Goal: Transaction & Acquisition: Pay Balance

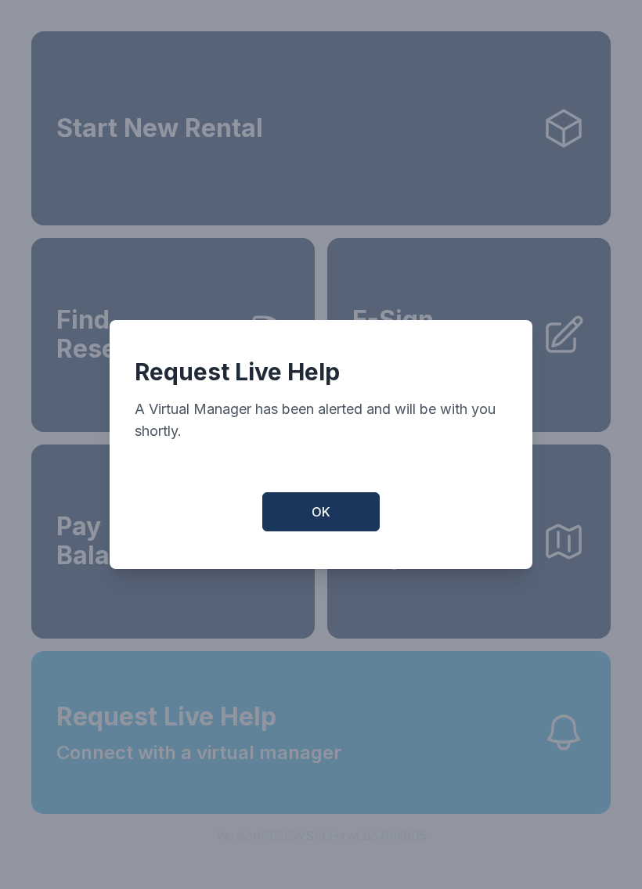
click at [349, 531] on button "OK" at bounding box center [320, 511] width 117 height 39
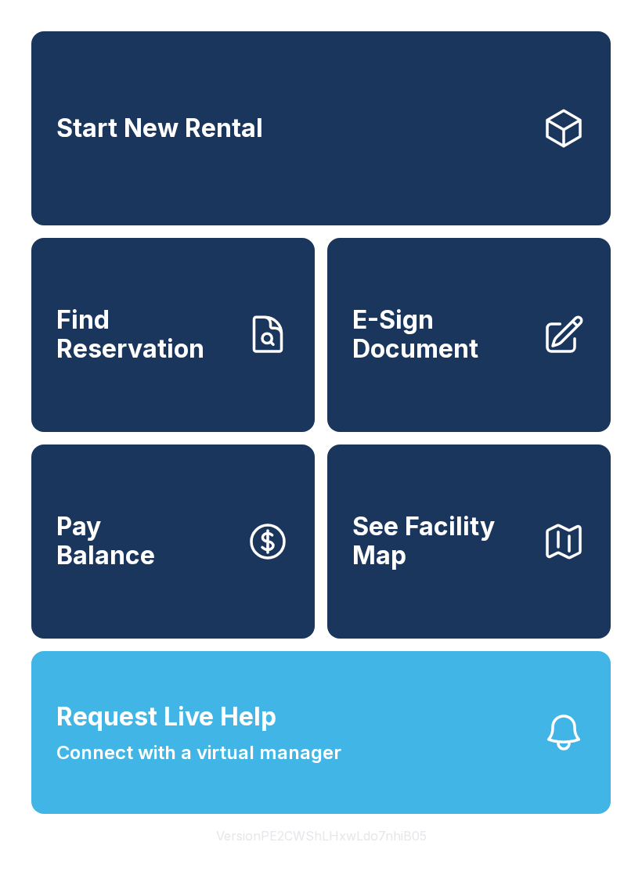
click at [250, 386] on link "Find Reservation" at bounding box center [172, 335] width 283 height 194
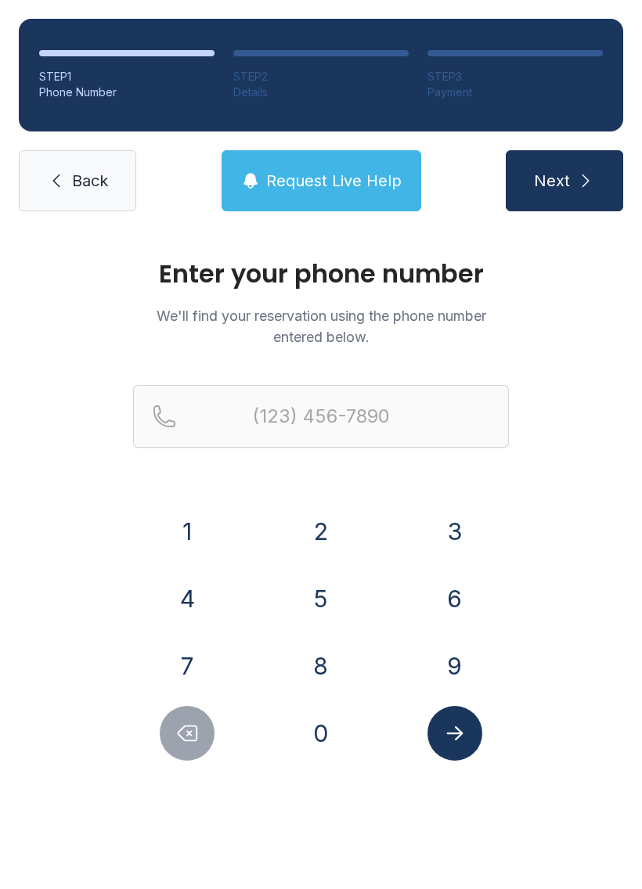
click at [442, 602] on button "6" at bounding box center [454, 598] width 55 height 55
click at [439, 521] on button "3" at bounding box center [454, 531] width 55 height 55
click at [311, 743] on button "0" at bounding box center [320, 733] width 55 height 55
click at [459, 516] on button "3" at bounding box center [454, 531] width 55 height 55
click at [459, 513] on button "3" at bounding box center [454, 531] width 55 height 55
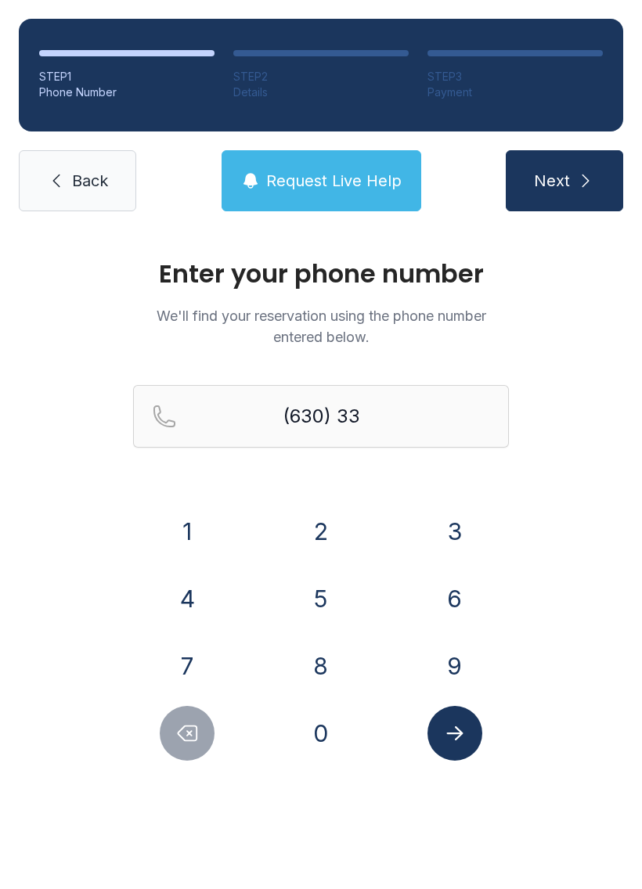
click at [188, 751] on button "Delete number" at bounding box center [187, 733] width 55 height 55
click at [475, 590] on button "6" at bounding box center [454, 598] width 55 height 55
click at [464, 517] on button "3" at bounding box center [454, 531] width 55 height 55
click at [464, 646] on button "9" at bounding box center [454, 666] width 55 height 55
click at [456, 527] on button "3" at bounding box center [454, 531] width 55 height 55
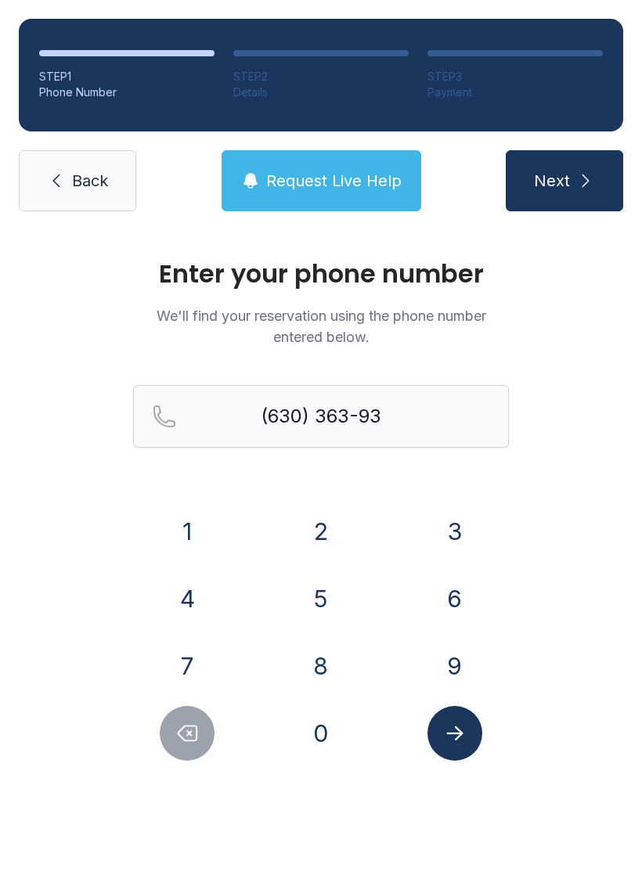
click at [329, 665] on button "8" at bounding box center [320, 666] width 55 height 55
click at [448, 530] on button "3" at bounding box center [454, 531] width 55 height 55
click at [463, 750] on button "Submit lookup form" at bounding box center [454, 733] width 55 height 55
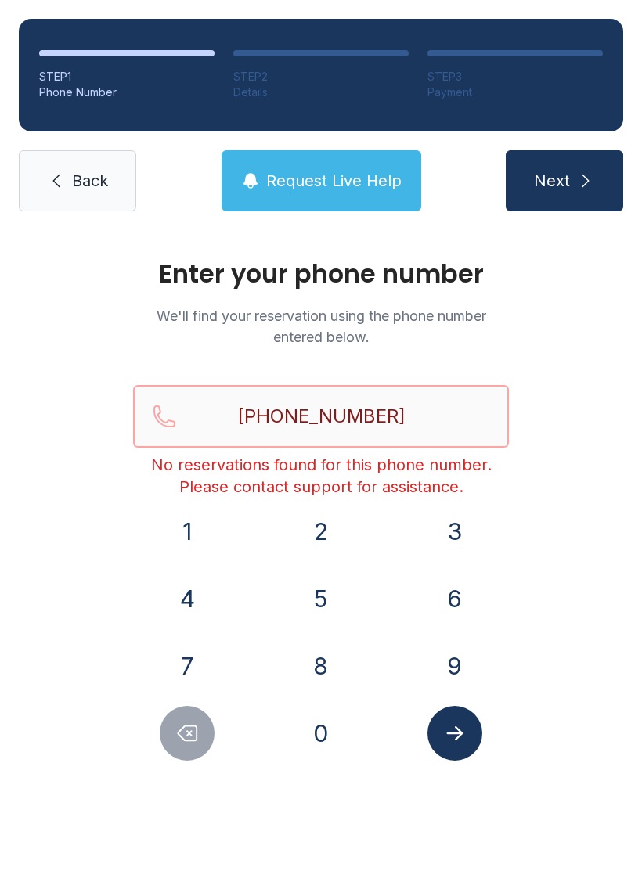
click at [176, 416] on input "[PHONE_NUMBER]" at bounding box center [321, 416] width 376 height 63
click at [146, 182] on nav "Back Request Live Help Next" at bounding box center [321, 180] width 604 height 61
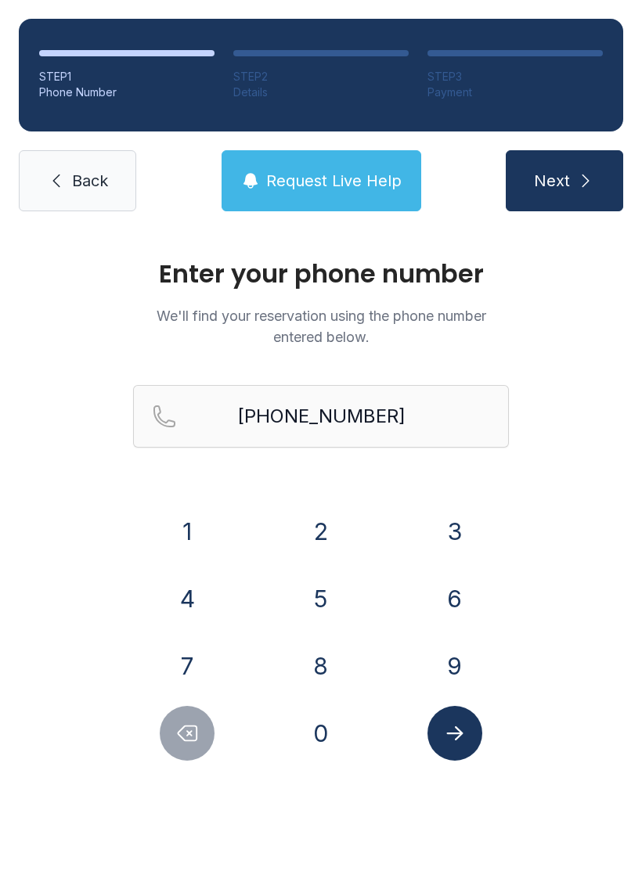
click at [192, 751] on button "Delete number" at bounding box center [187, 733] width 55 height 55
click at [200, 730] on button "Delete number" at bounding box center [187, 733] width 55 height 55
click at [200, 729] on button "Delete number" at bounding box center [187, 733] width 55 height 55
click at [200, 734] on button "Delete number" at bounding box center [187, 733] width 55 height 55
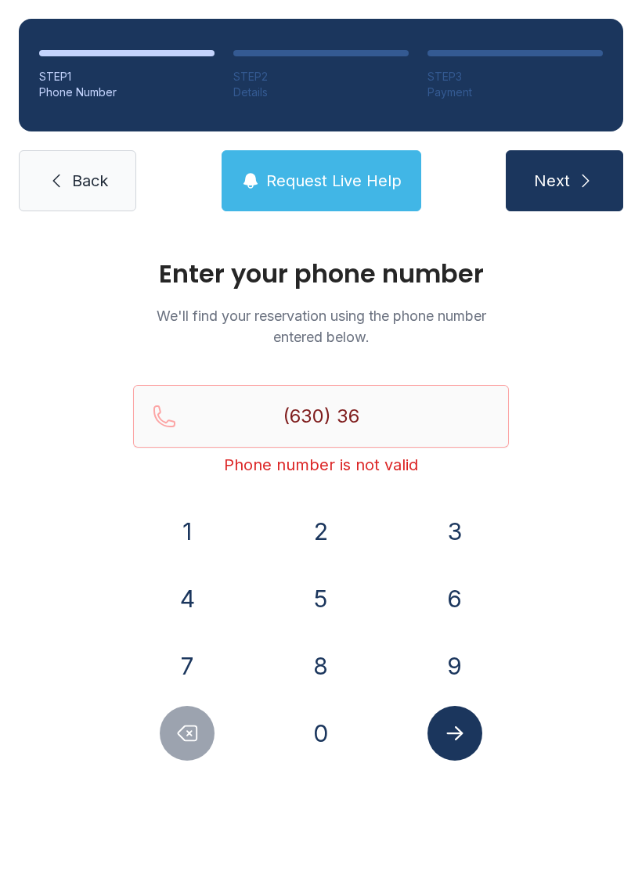
click at [204, 733] on button "Delete number" at bounding box center [187, 733] width 55 height 55
click at [204, 732] on button "Delete number" at bounding box center [187, 733] width 55 height 55
click at [196, 740] on icon "Delete number" at bounding box center [187, 733] width 19 height 15
type input "(6"
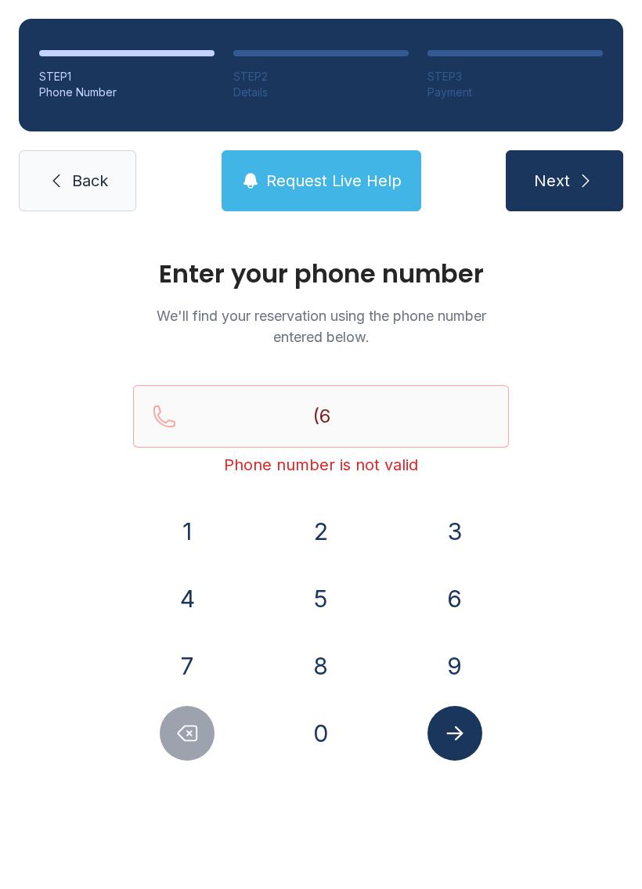
click at [189, 749] on button "Delete number" at bounding box center [187, 733] width 55 height 55
click at [197, 738] on icon "Delete number" at bounding box center [187, 733] width 19 height 15
click at [459, 592] on button "6" at bounding box center [454, 598] width 55 height 55
click at [470, 521] on button "3" at bounding box center [454, 531] width 55 height 55
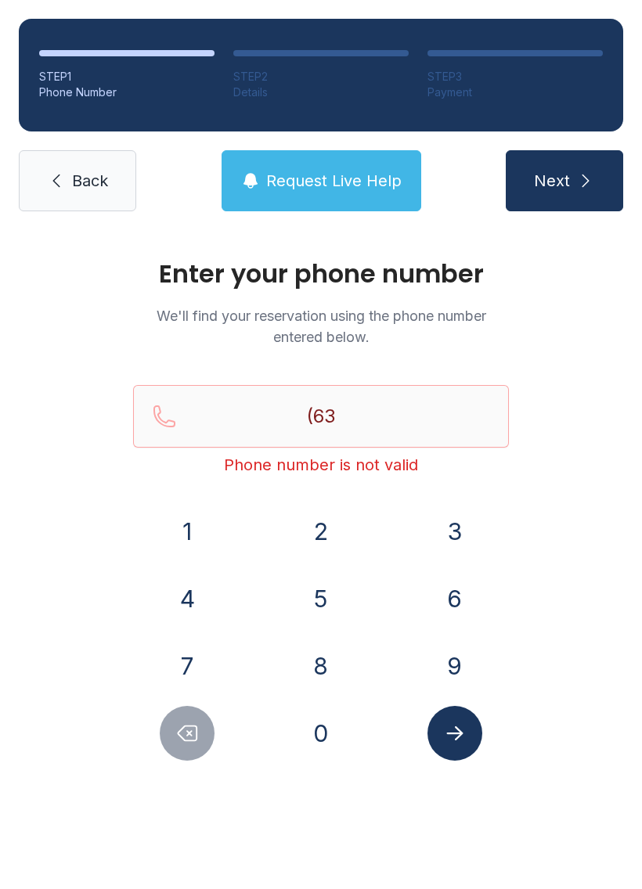
click at [333, 753] on button "0" at bounding box center [320, 733] width 55 height 55
click at [464, 538] on button "3" at bounding box center [454, 531] width 55 height 55
click at [451, 593] on button "6" at bounding box center [454, 598] width 55 height 55
click at [457, 545] on button "3" at bounding box center [454, 531] width 55 height 55
click at [463, 653] on button "9" at bounding box center [454, 666] width 55 height 55
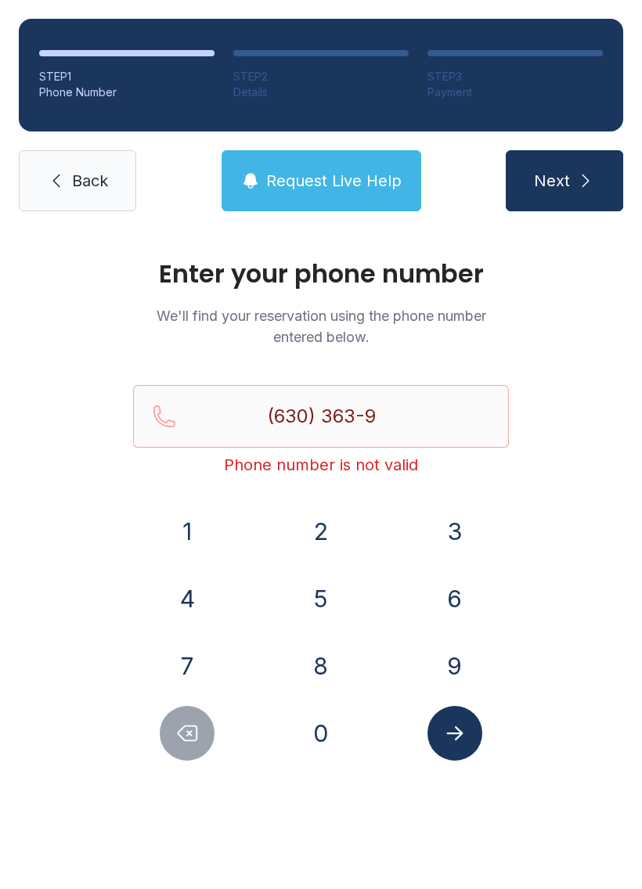
click at [469, 542] on button "3" at bounding box center [454, 531] width 55 height 55
click at [347, 673] on button "8" at bounding box center [320, 666] width 55 height 55
click at [459, 542] on button "3" at bounding box center [454, 531] width 55 height 55
type input "[PHONE_NUMBER]"
click at [463, 731] on icon "Submit lookup form" at bounding box center [454, 733] width 23 height 23
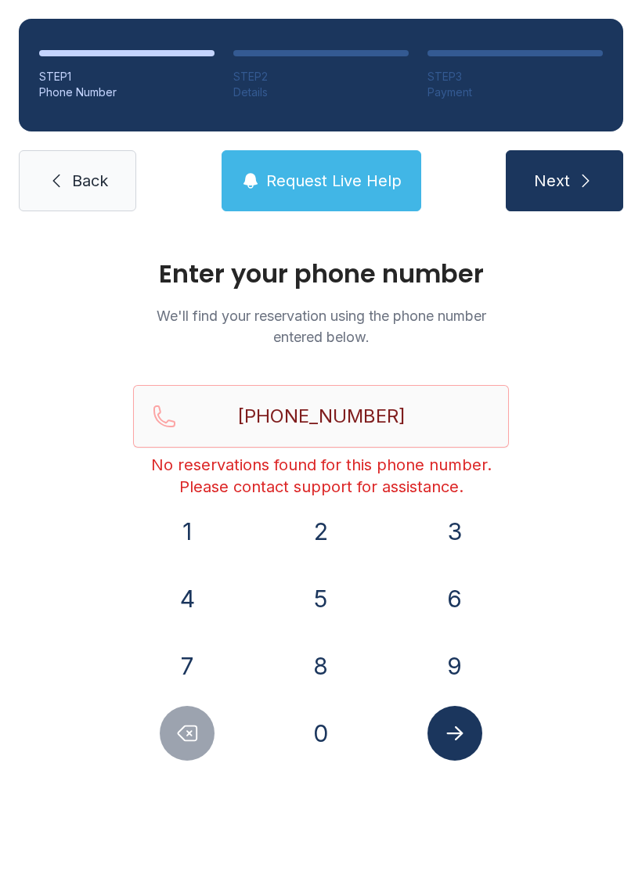
click at [376, 190] on span "Request Live Help" at bounding box center [333, 181] width 135 height 22
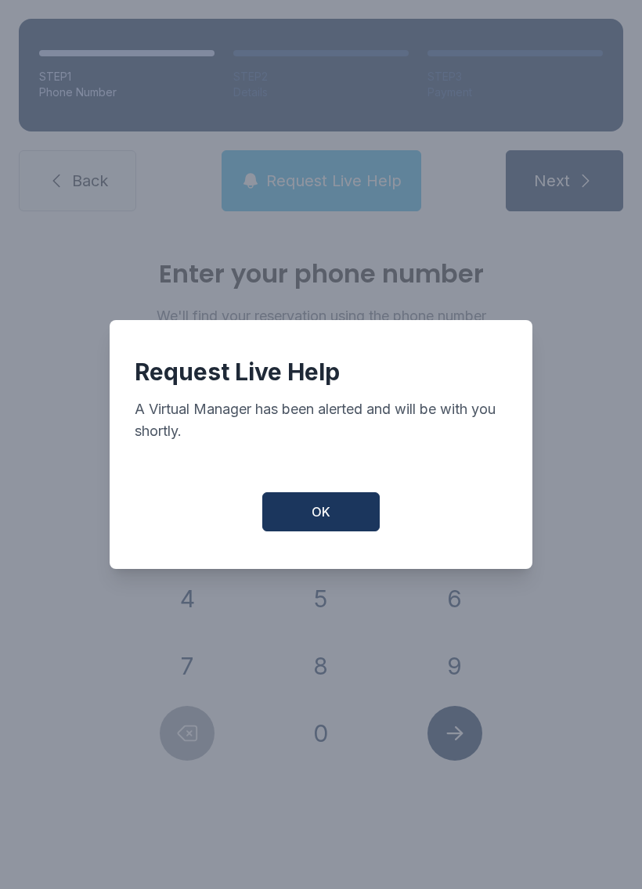
click at [339, 518] on button "OK" at bounding box center [320, 511] width 117 height 39
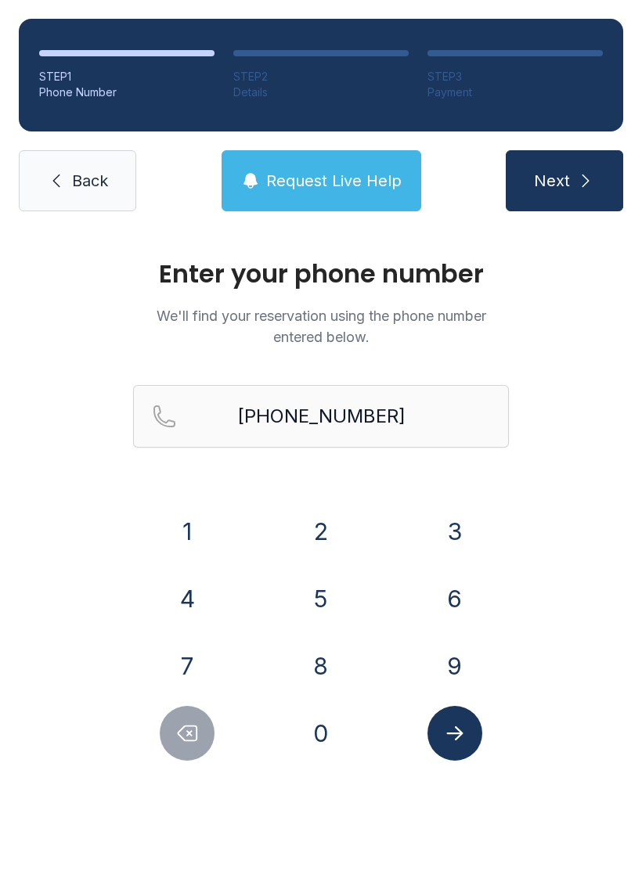
click at [320, 170] on span "Request Live Help" at bounding box center [333, 181] width 135 height 22
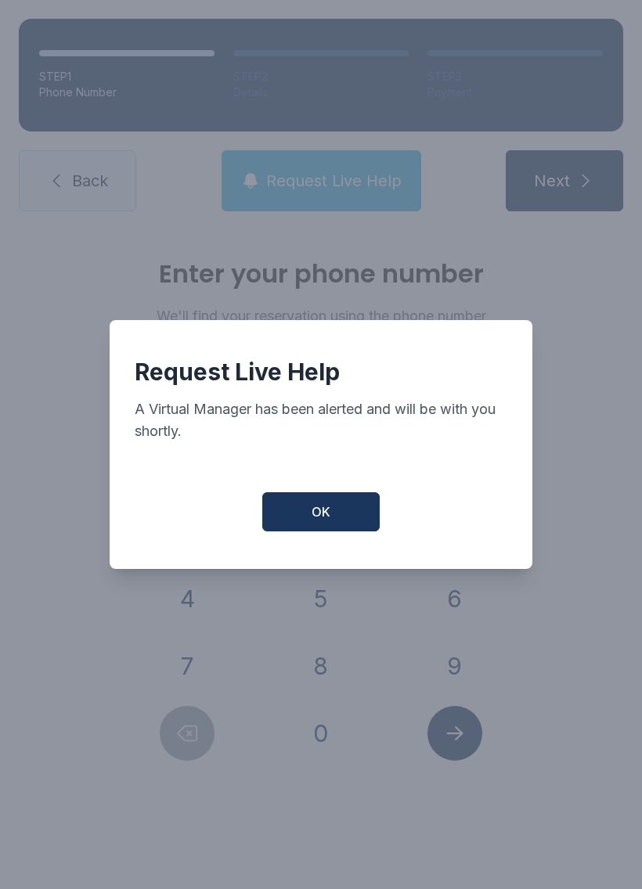
click at [301, 531] on button "OK" at bounding box center [320, 511] width 117 height 39
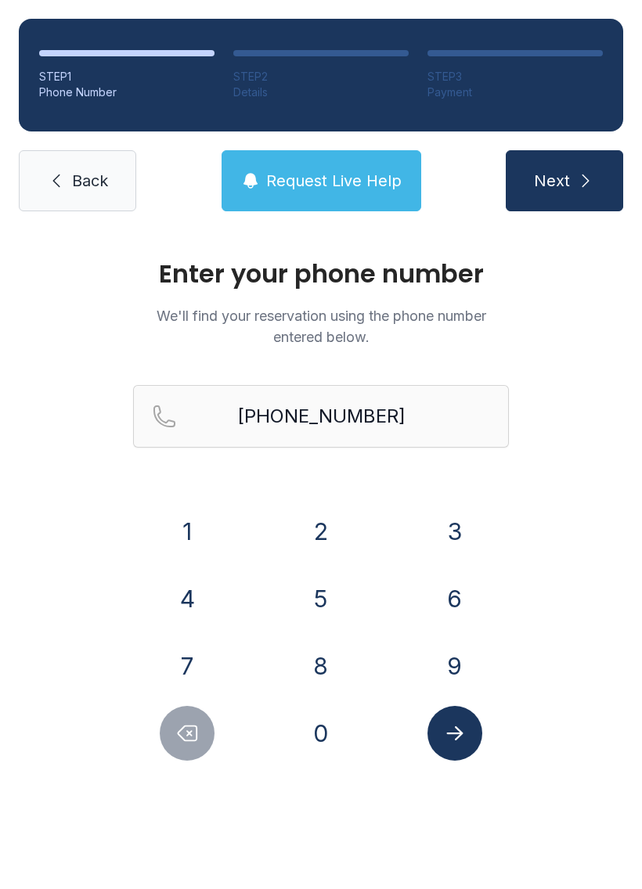
click at [466, 751] on button "Submit lookup form" at bounding box center [454, 733] width 55 height 55
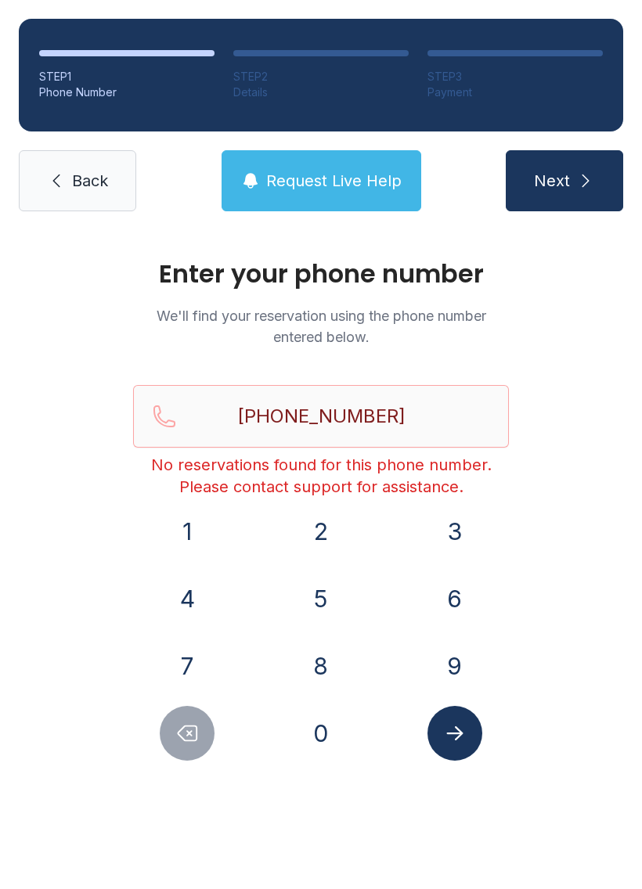
click at [337, 180] on span "Request Live Help" at bounding box center [333, 181] width 135 height 22
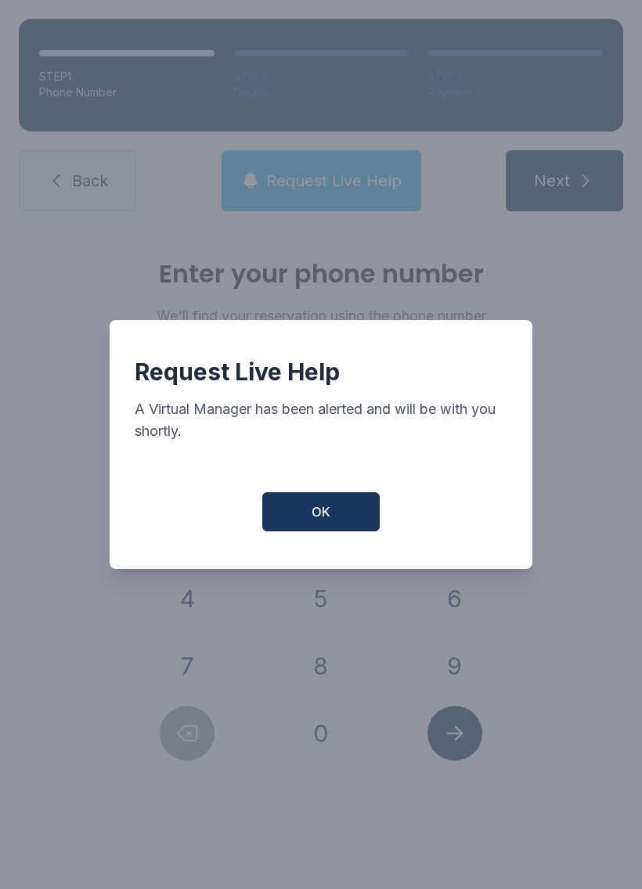
click at [329, 521] on span "OK" at bounding box center [320, 511] width 19 height 19
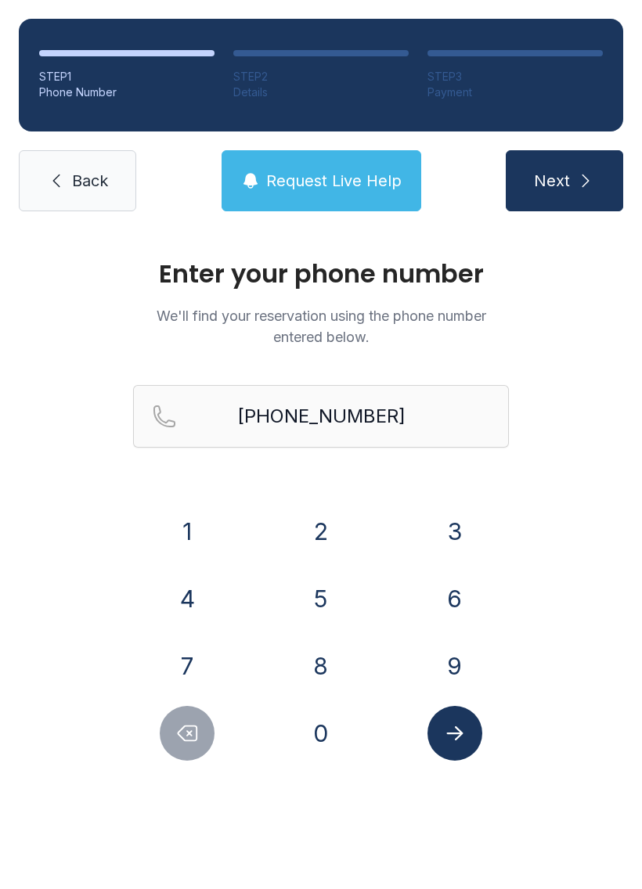
click at [441, 718] on button "Submit lookup form" at bounding box center [454, 733] width 55 height 55
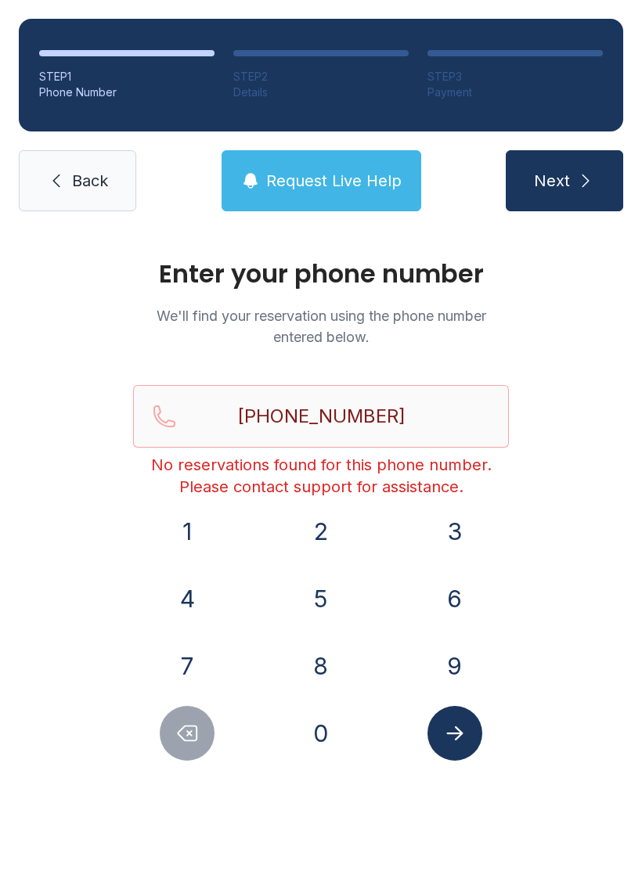
click at [430, 876] on main "Enter your phone number We'll find your reservation using the phone number ente…" at bounding box center [321, 559] width 642 height 659
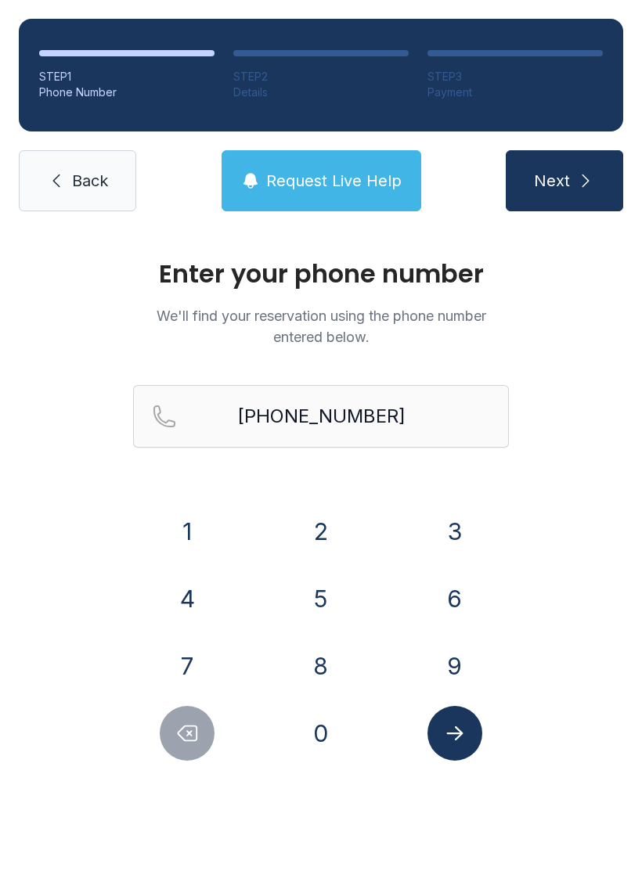
click at [73, 163] on link "Back" at bounding box center [77, 180] width 117 height 61
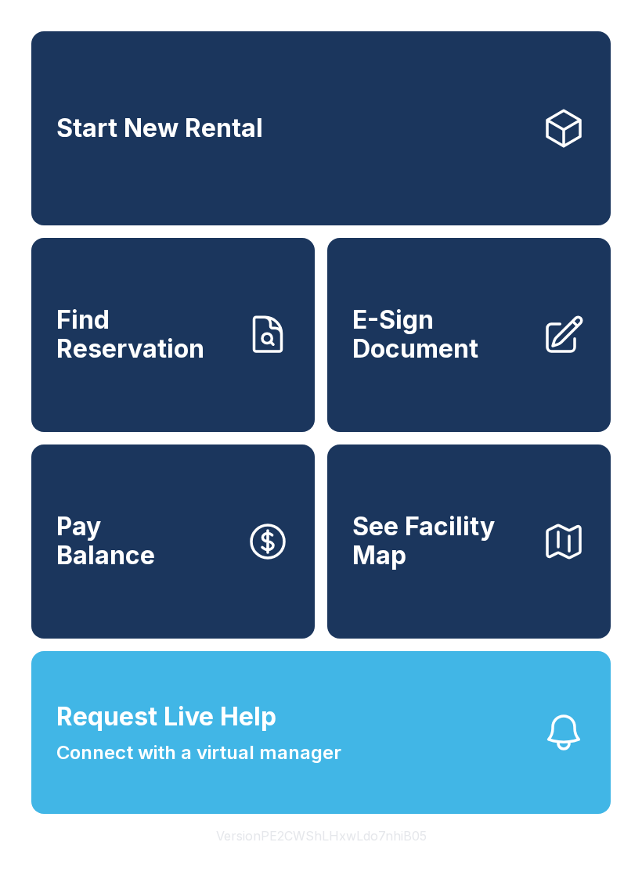
click at [243, 624] on link "Pay Balance" at bounding box center [172, 542] width 283 height 194
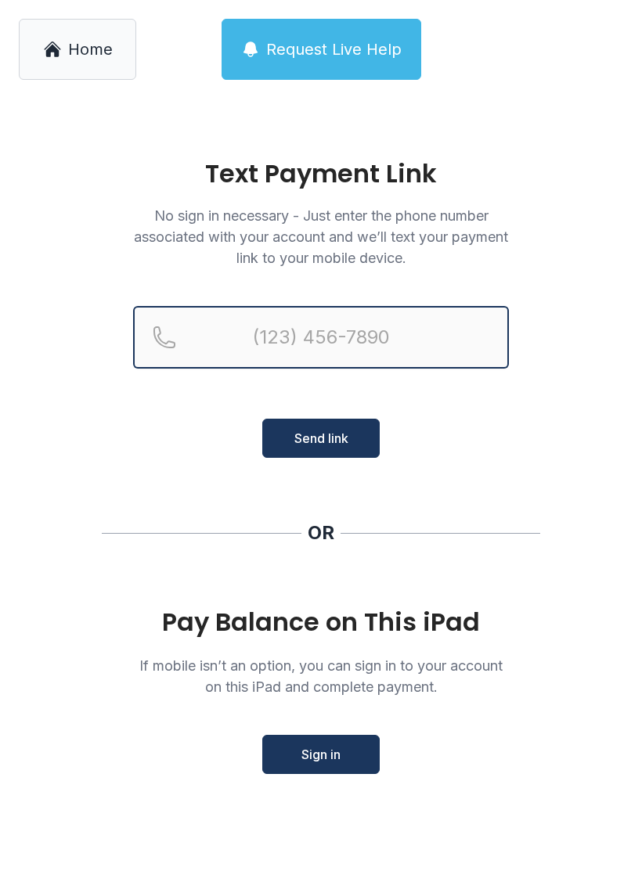
click at [455, 338] on input "Reservation phone number" at bounding box center [321, 337] width 376 height 63
type input "[PHONE_NUMBER]"
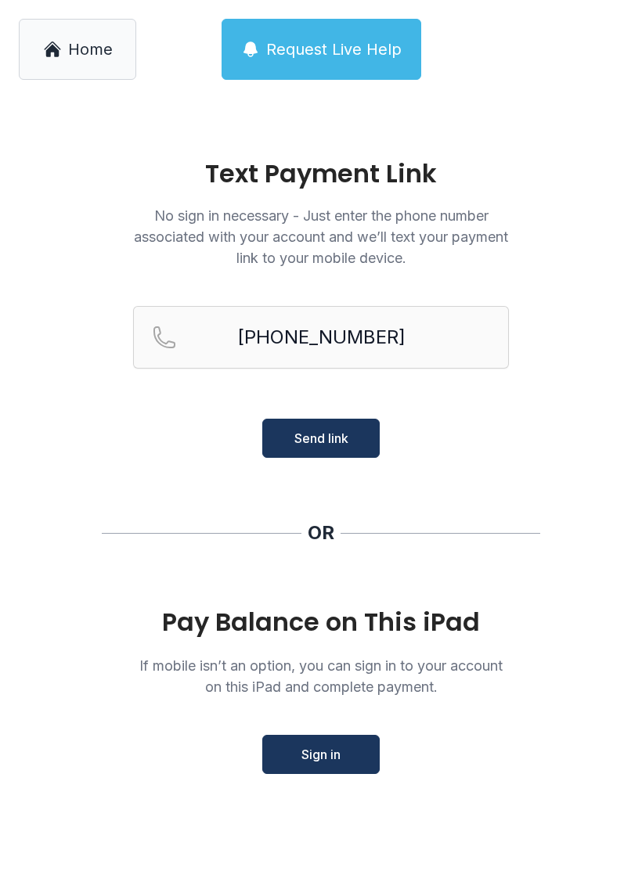
click at [362, 457] on button "Send link" at bounding box center [320, 438] width 117 height 39
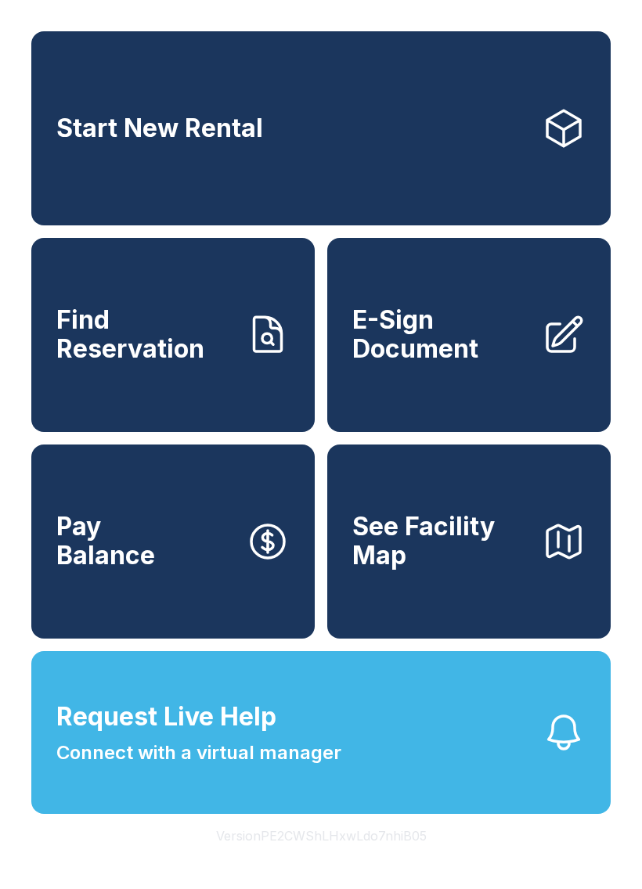
click at [448, 780] on button "Request Live Help Connect with a virtual manager" at bounding box center [320, 732] width 579 height 163
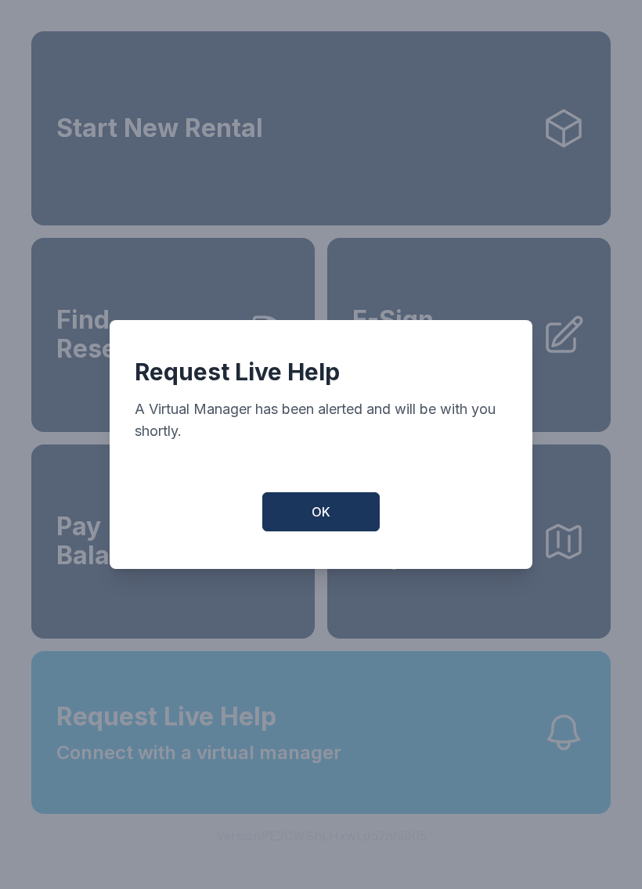
click at [348, 523] on button "OK" at bounding box center [320, 511] width 117 height 39
